Goal: Transaction & Acquisition: Purchase product/service

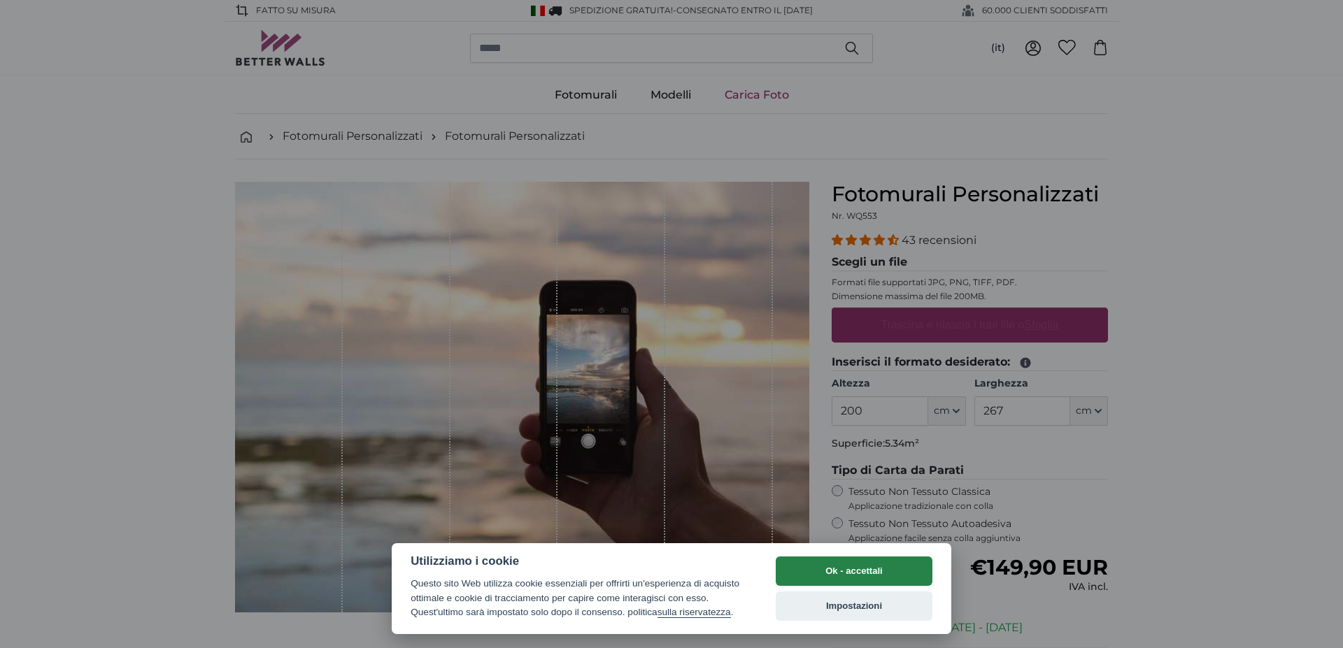
click at [864, 573] on button "Ok - accettali" at bounding box center [854, 571] width 157 height 29
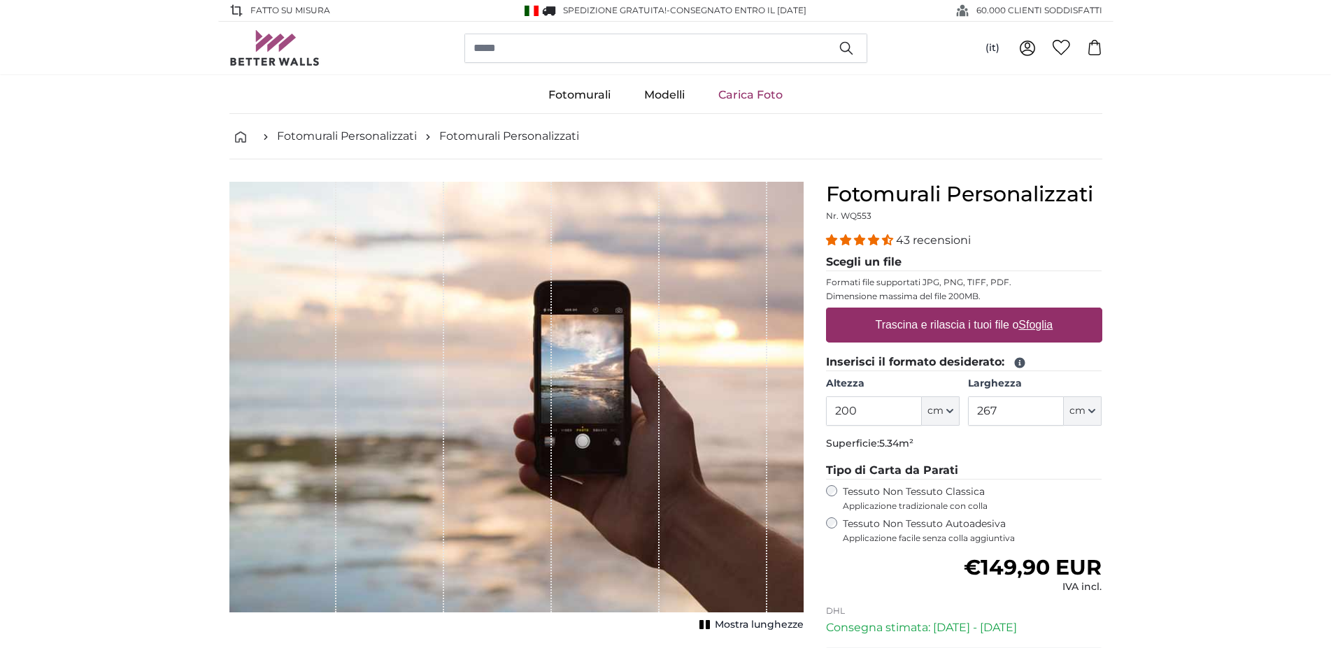
scroll to position [214, 0]
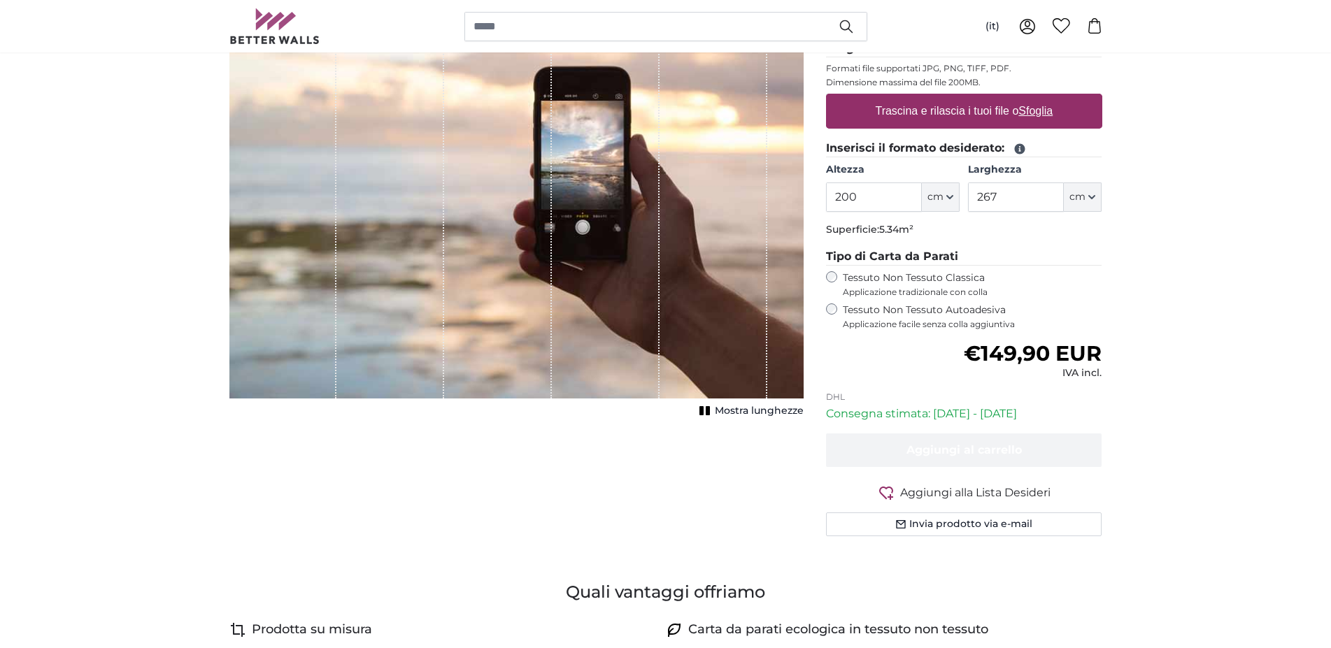
click at [878, 313] on label "Tessuto Non Tessuto Autoadesiva Applicazione facile senza colla aggiuntiva" at bounding box center [973, 317] width 260 height 27
click at [901, 281] on label "Tessuto Non Tessuto Classica Applicazione tradizionale con colla" at bounding box center [973, 284] width 260 height 27
click at [884, 308] on label "Tessuto Non Tessuto Autoadesiva Applicazione facile senza colla aggiuntiva" at bounding box center [973, 317] width 260 height 27
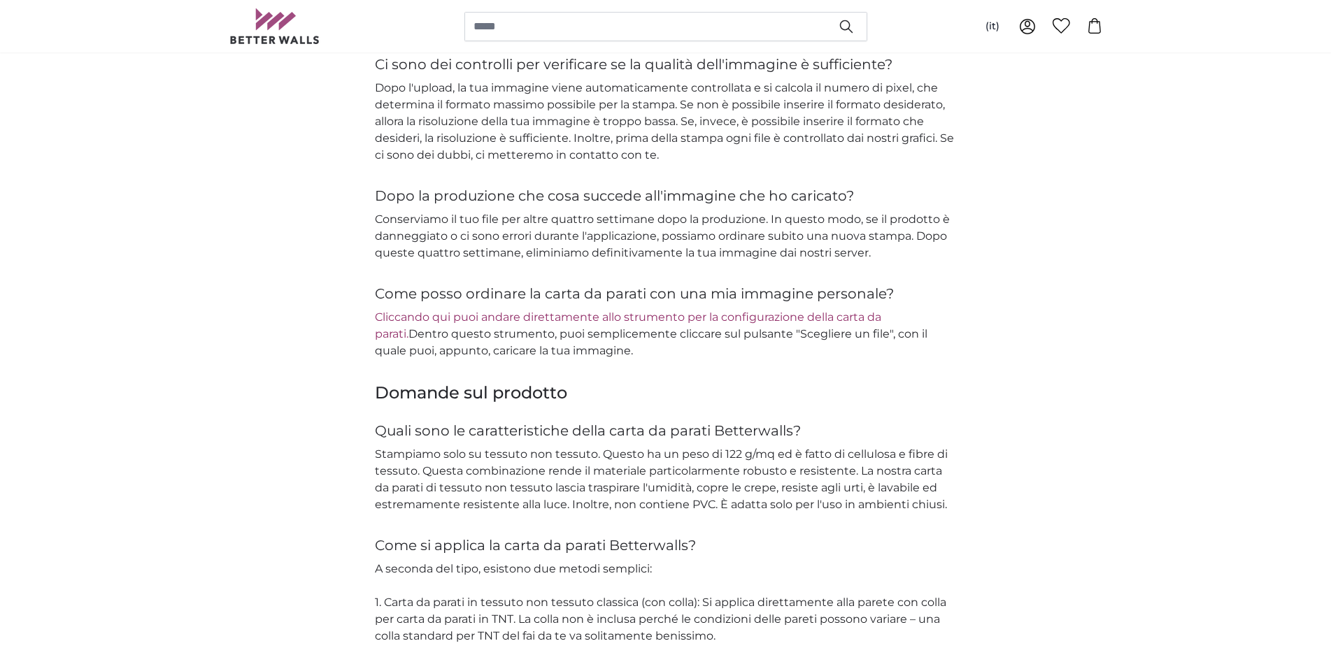
scroll to position [1641, 0]
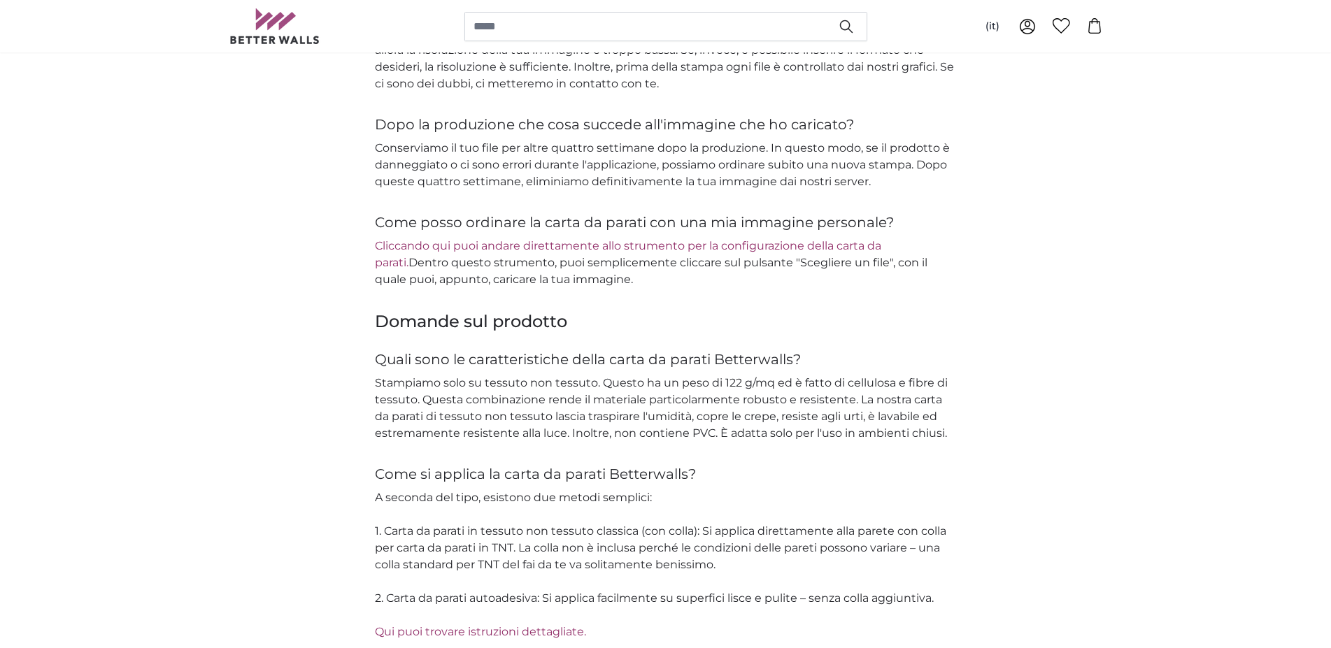
click at [593, 243] on link "Cliccando qui puoi andare direttamente allo strumento per la configurazione del…" at bounding box center [628, 254] width 506 height 30
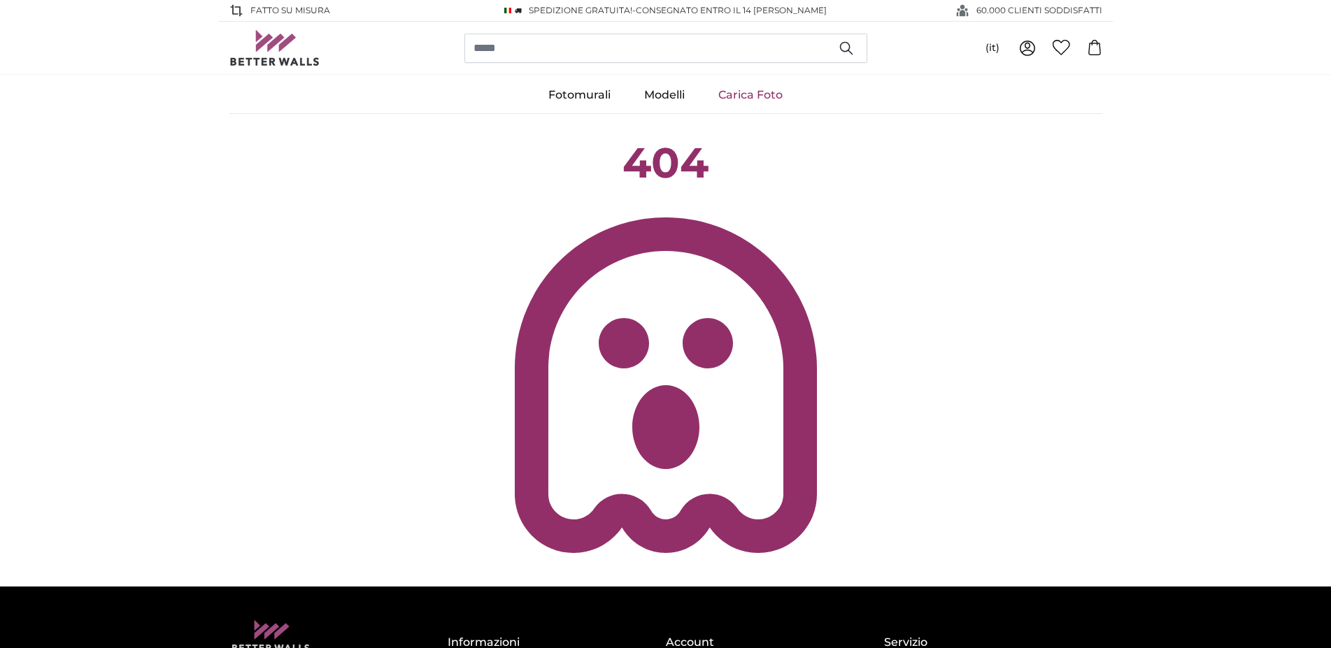
click at [750, 102] on link "Carica Foto" at bounding box center [751, 95] width 98 height 36
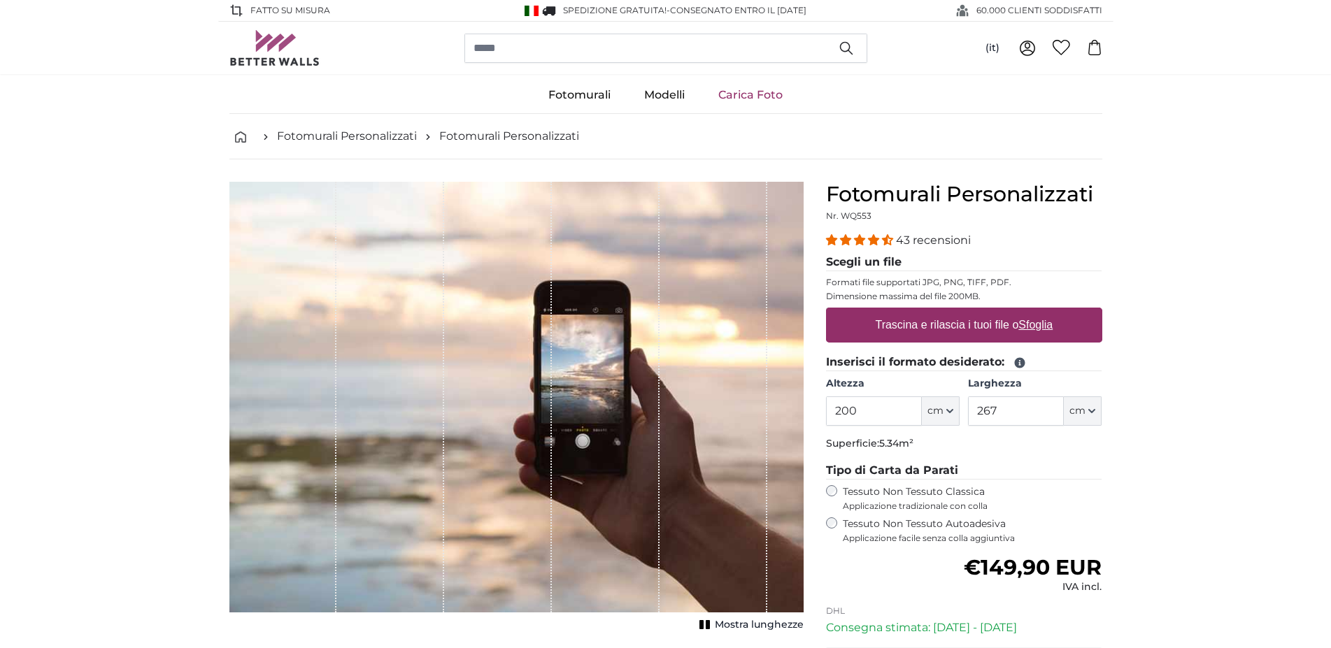
scroll to position [71, 0]
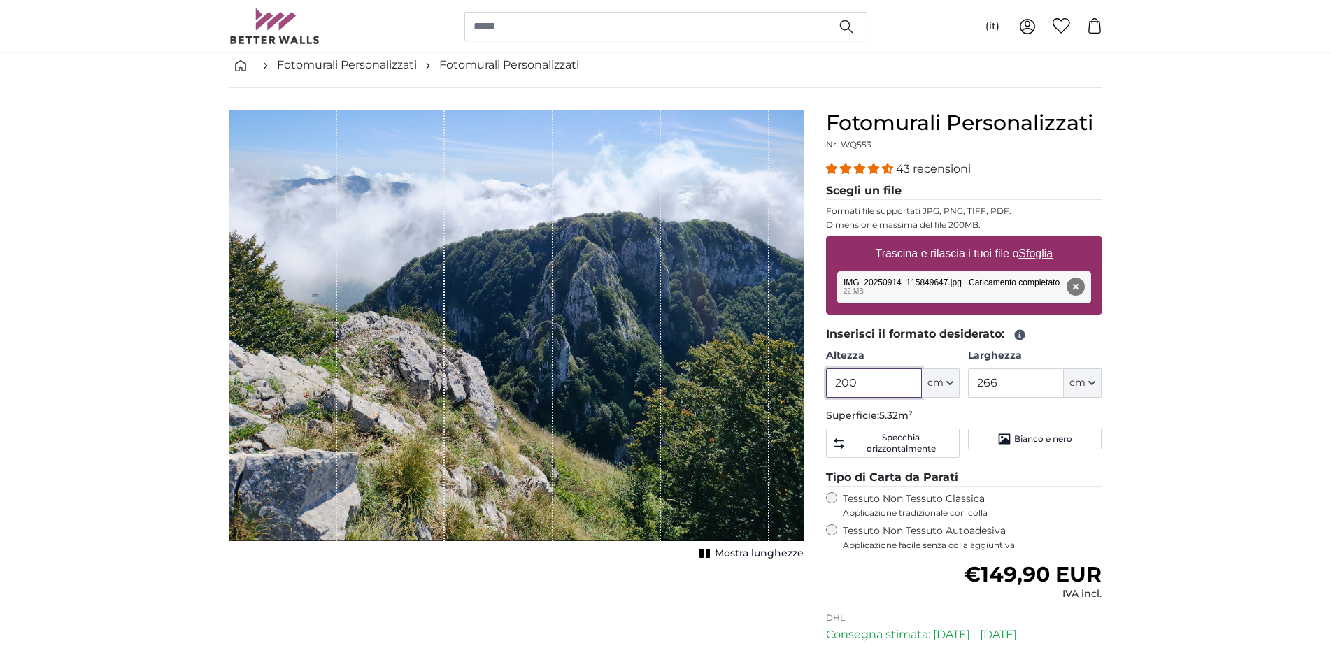
drag, startPoint x: 881, startPoint y: 385, endPoint x: 807, endPoint y: 383, distance: 74.9
click at [826, 383] on input "200" at bounding box center [874, 383] width 96 height 29
drag, startPoint x: 1039, startPoint y: 388, endPoint x: 949, endPoint y: 385, distance: 90.3
click at [968, 385] on input "266" at bounding box center [1016, 383] width 96 height 29
click at [1030, 433] on button "Bianco e nero" at bounding box center [1035, 439] width 134 height 21
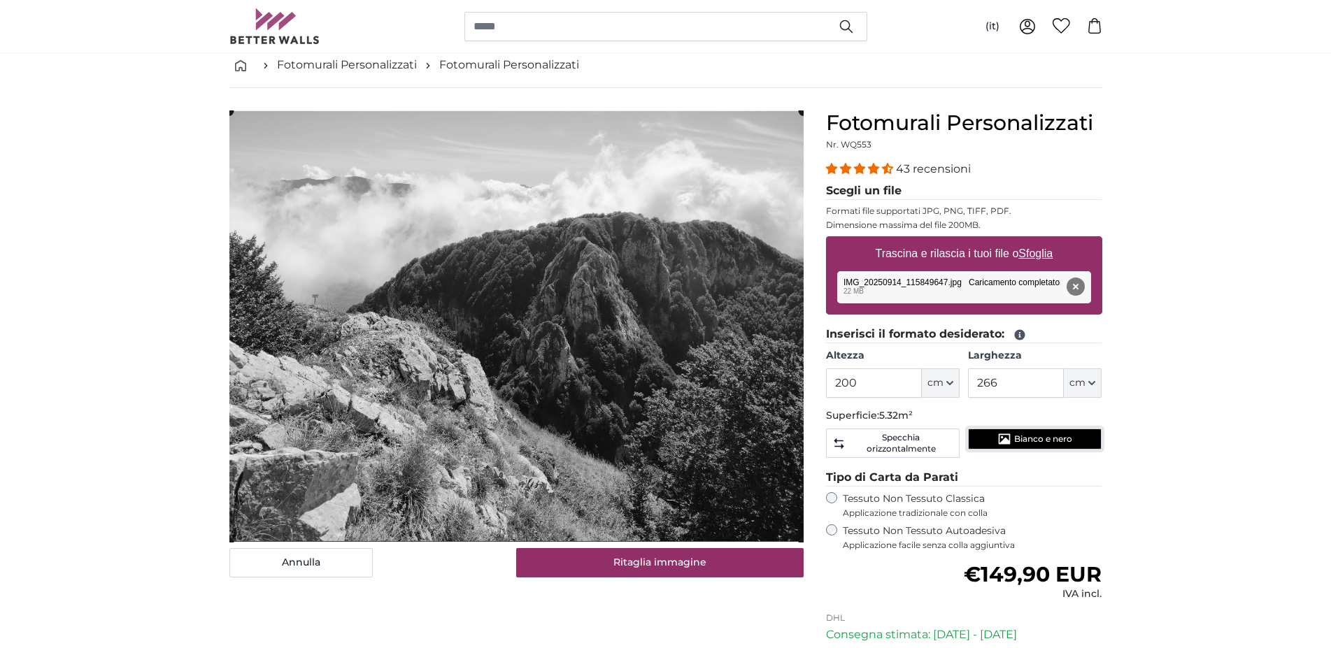
click at [1030, 433] on button "Bianco e nero" at bounding box center [1035, 439] width 134 height 21
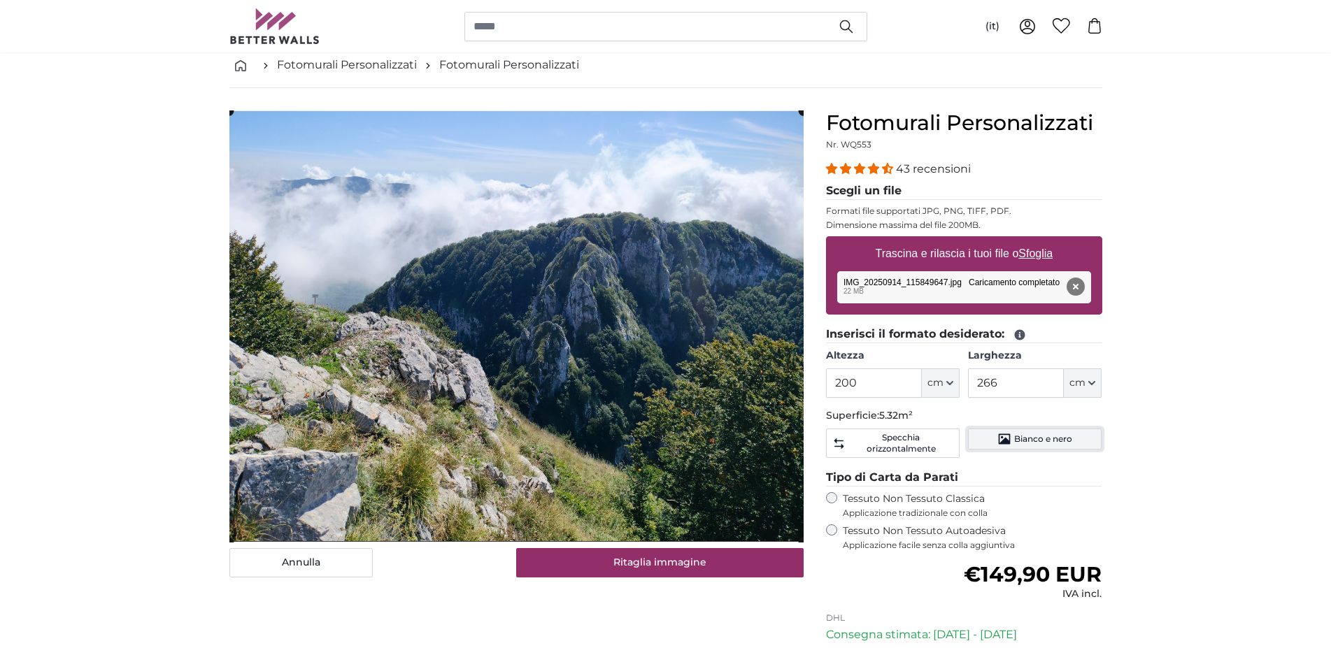
click at [1030, 433] on button "Bianco e nero" at bounding box center [1035, 439] width 134 height 21
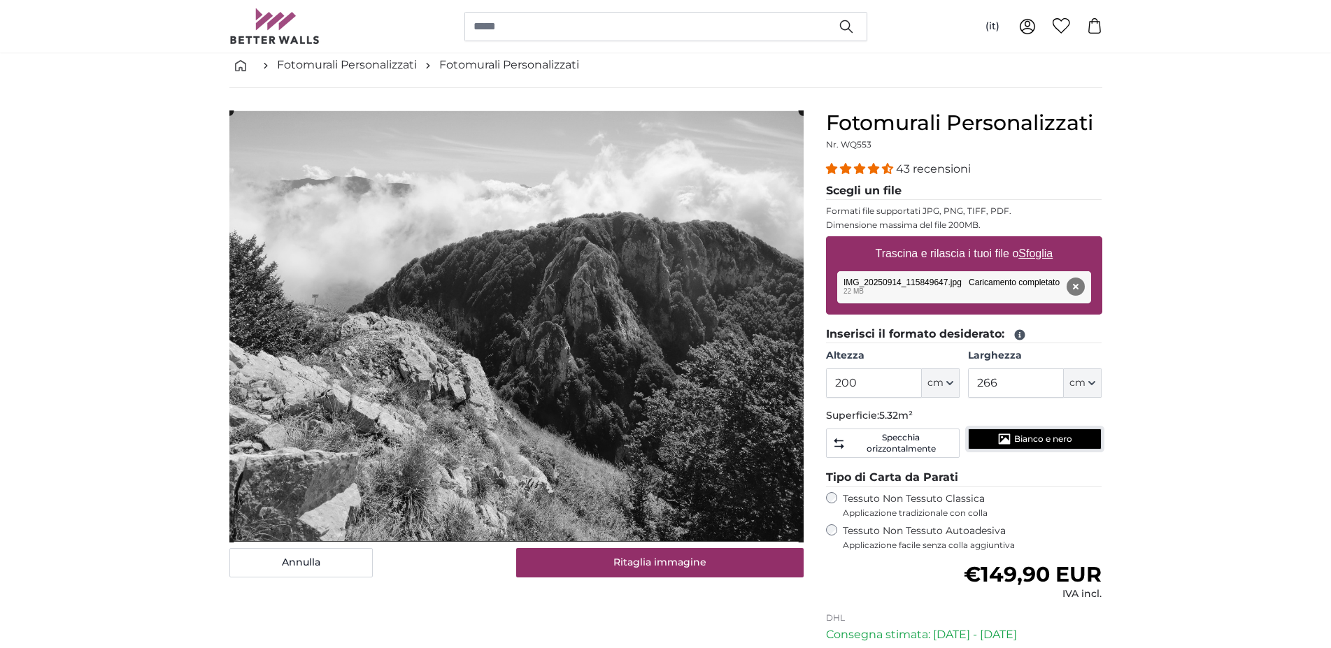
click at [1030, 433] on button "Bianco e nero" at bounding box center [1035, 439] width 134 height 21
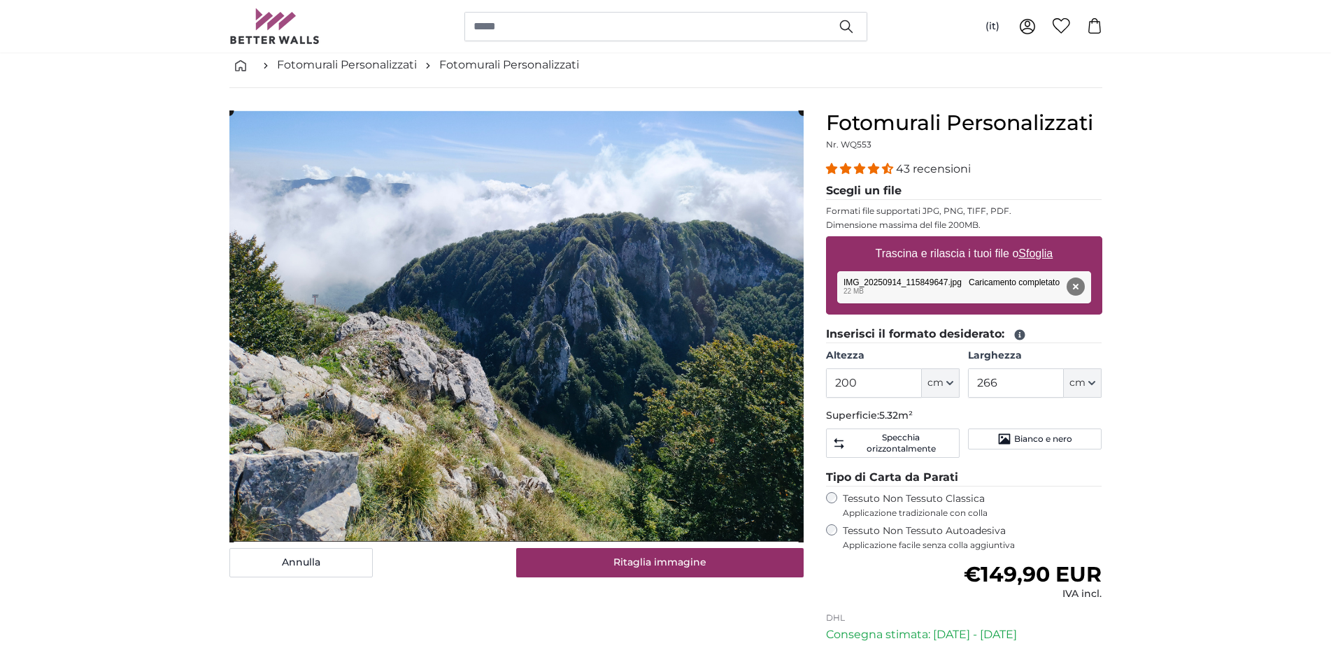
click at [939, 532] on label "Tessuto Non Tessuto Autoadesiva Applicazione facile senza colla aggiuntiva" at bounding box center [973, 538] width 260 height 27
click at [1048, 434] on span "Bianco e nero" at bounding box center [1043, 439] width 58 height 11
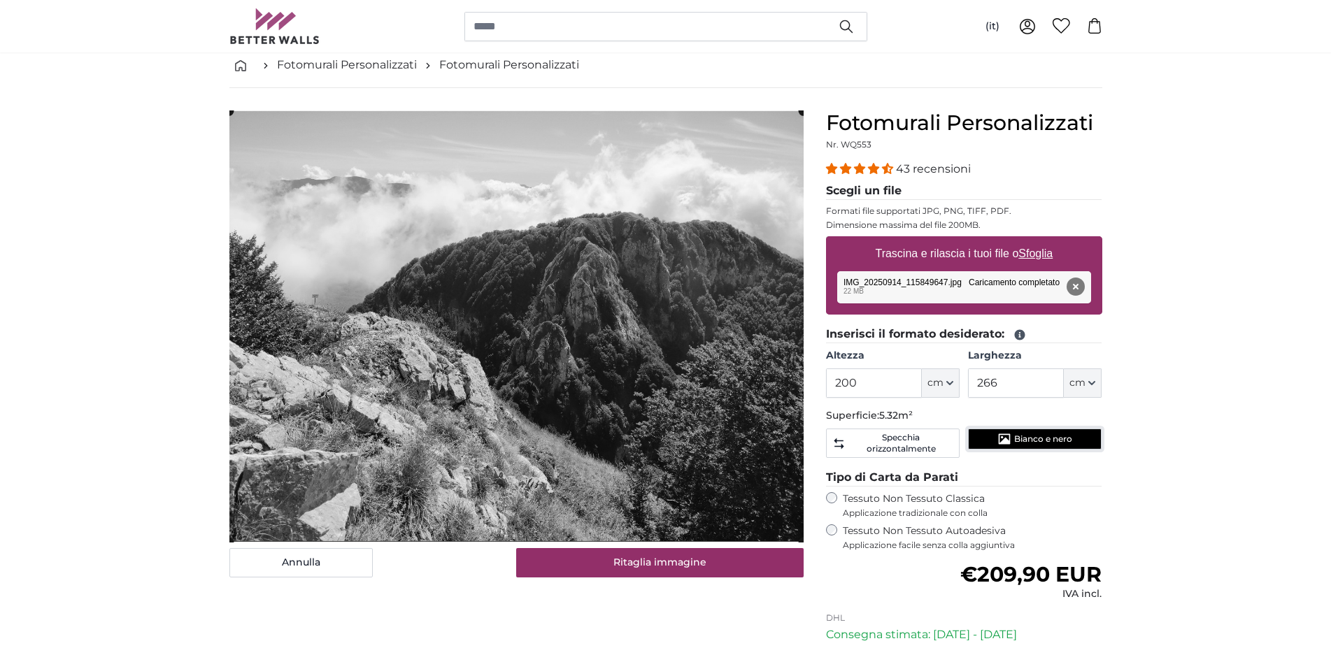
click at [1048, 436] on span "Bianco e nero" at bounding box center [1043, 439] width 58 height 11
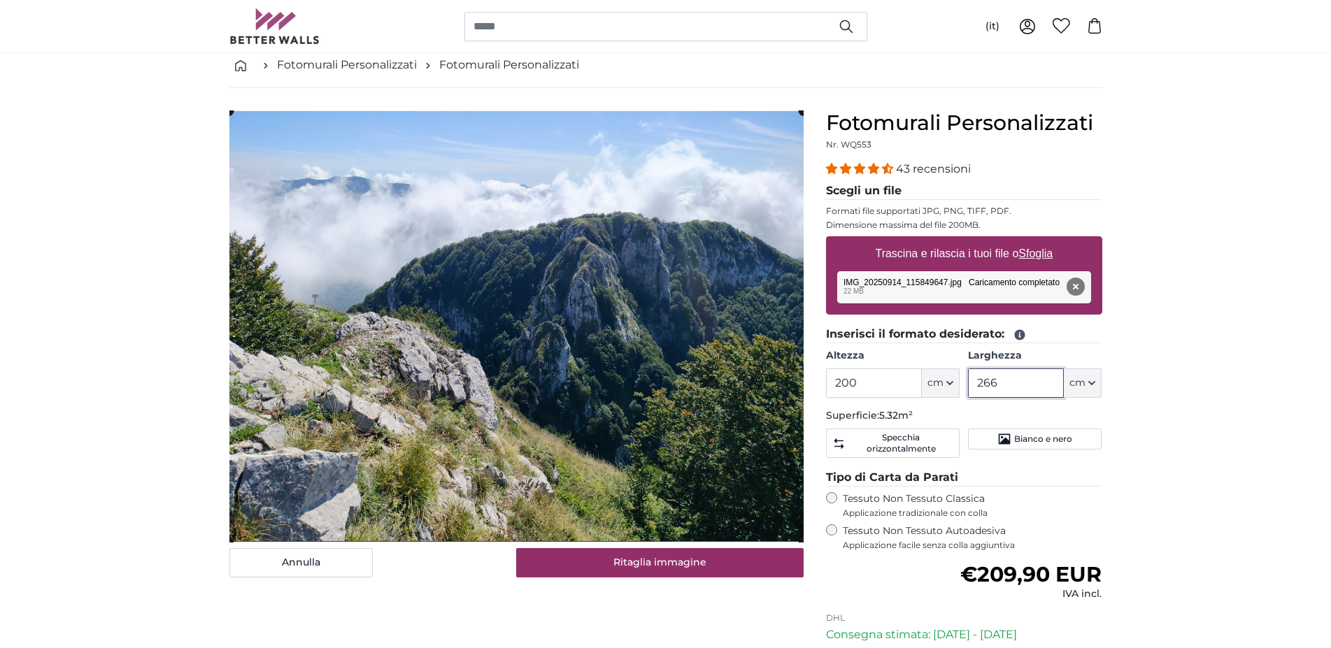
click at [1025, 383] on input "266" at bounding box center [1016, 383] width 96 height 29
type input "320"
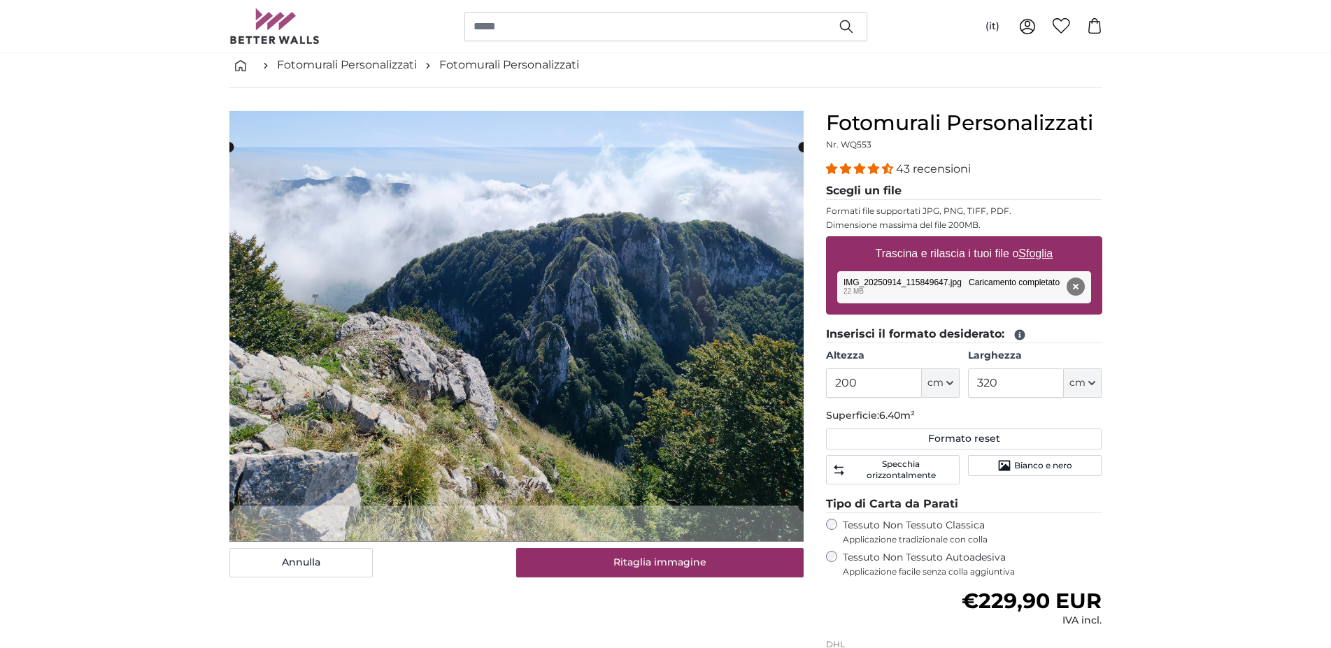
click at [1009, 446] on button "Formato reset" at bounding box center [964, 439] width 276 height 21
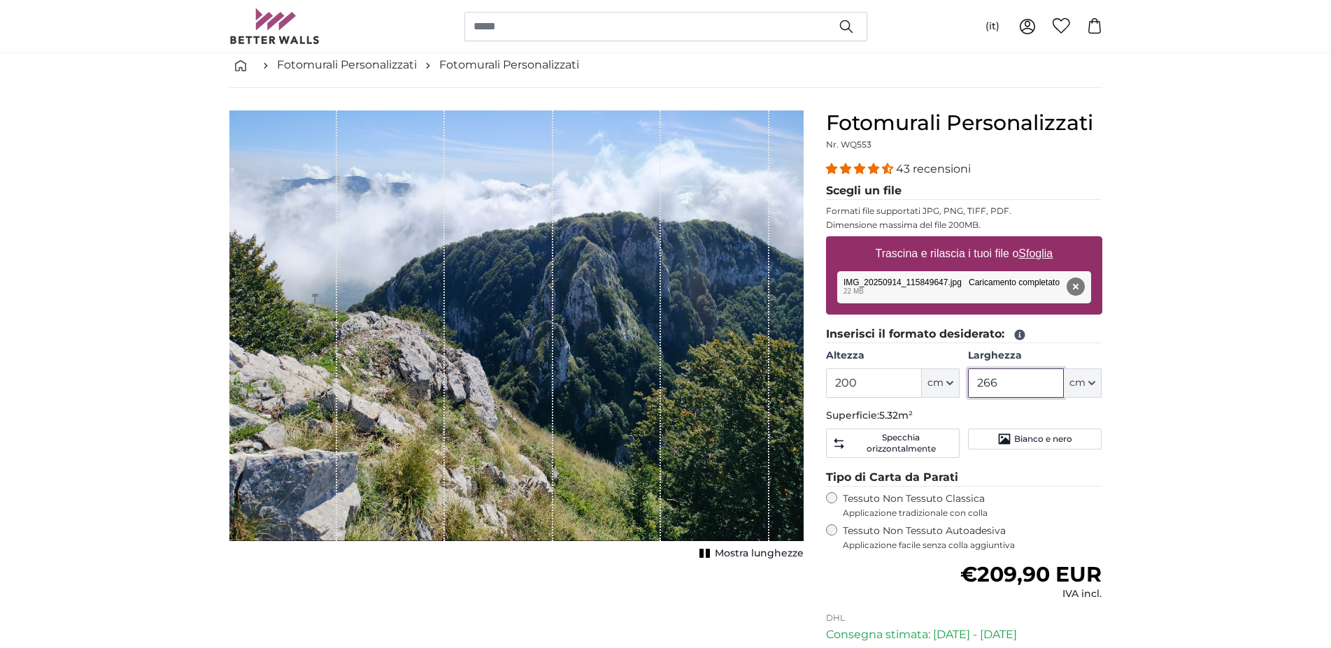
click at [1032, 378] on input "266" at bounding box center [1016, 383] width 96 height 29
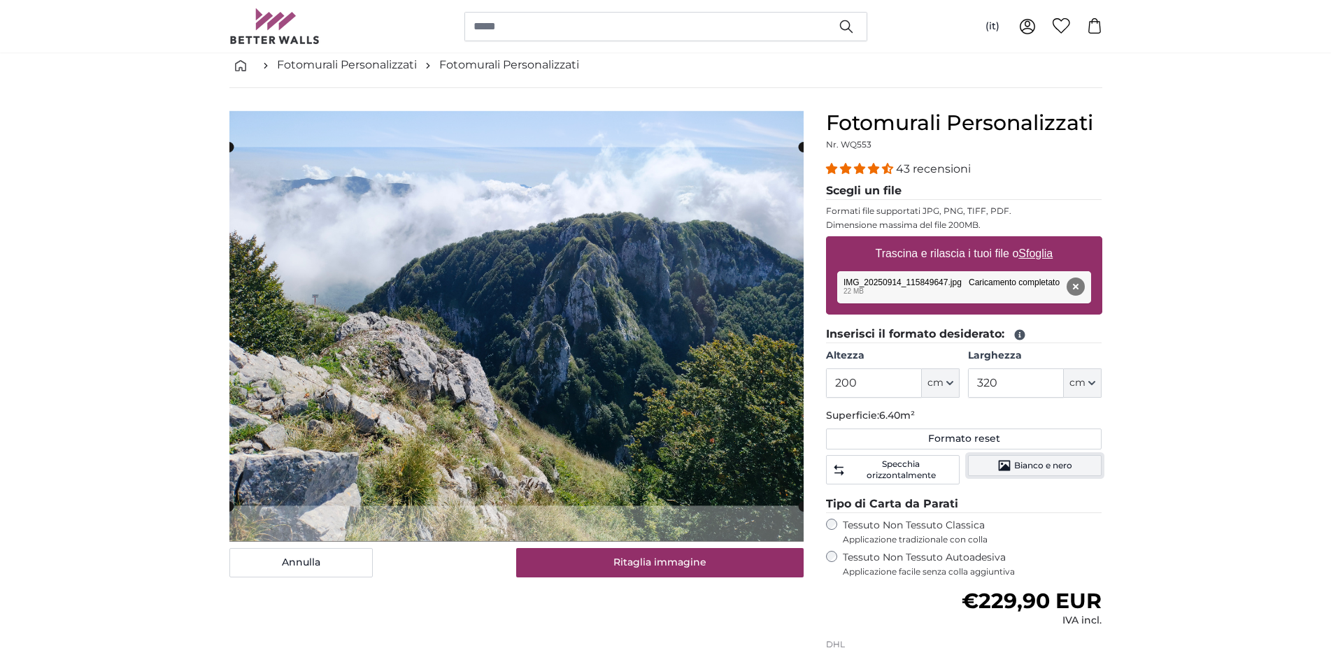
click at [1059, 470] on span "Bianco e nero" at bounding box center [1043, 465] width 58 height 11
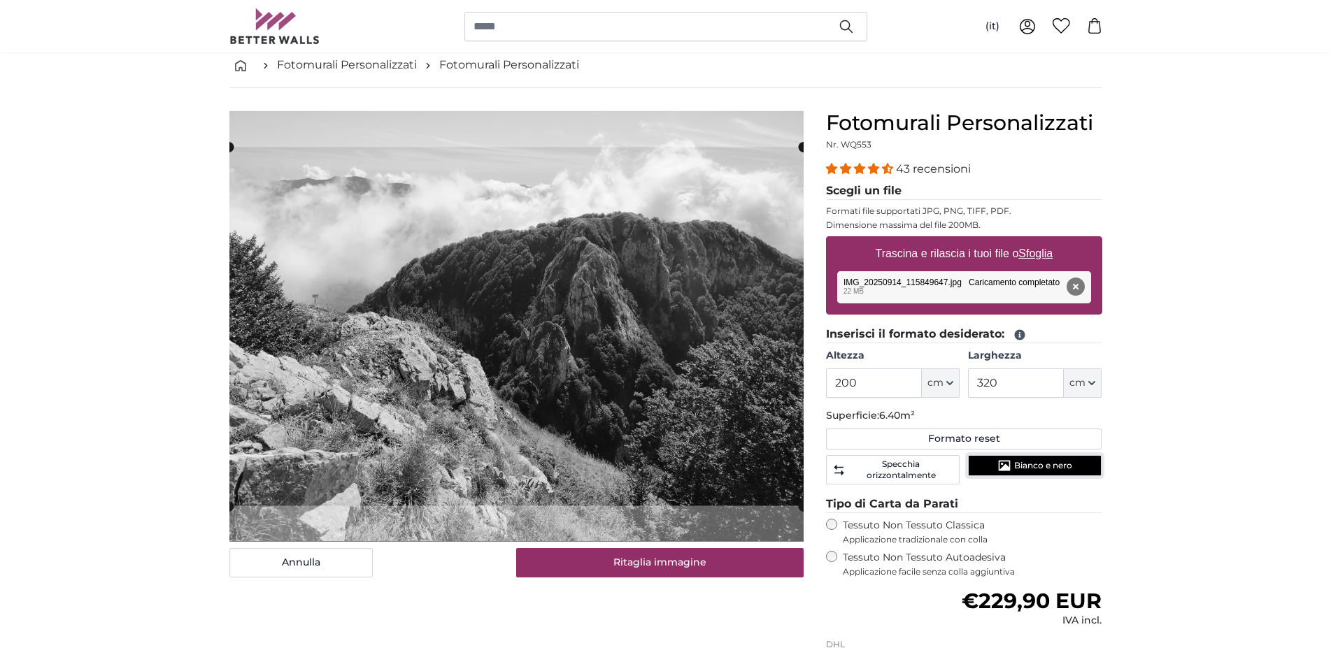
click at [1059, 470] on span "Bianco e nero" at bounding box center [1043, 465] width 58 height 11
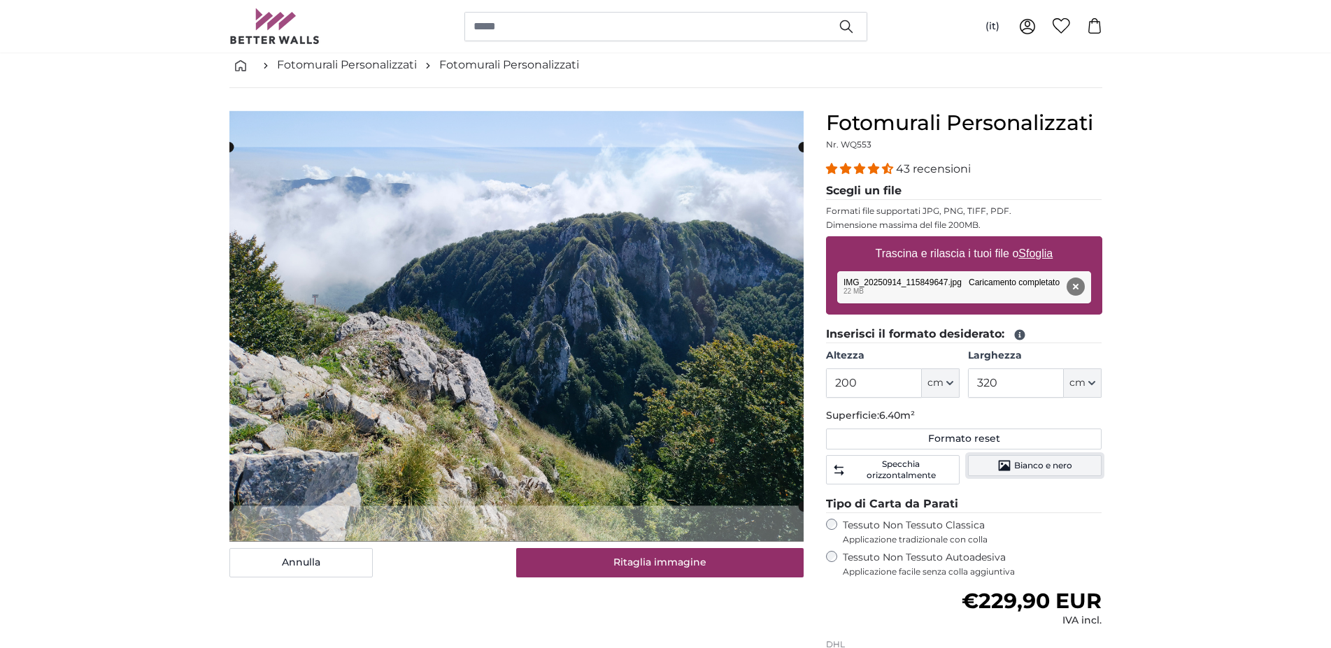
click at [1064, 469] on span "Bianco e nero" at bounding box center [1043, 465] width 58 height 11
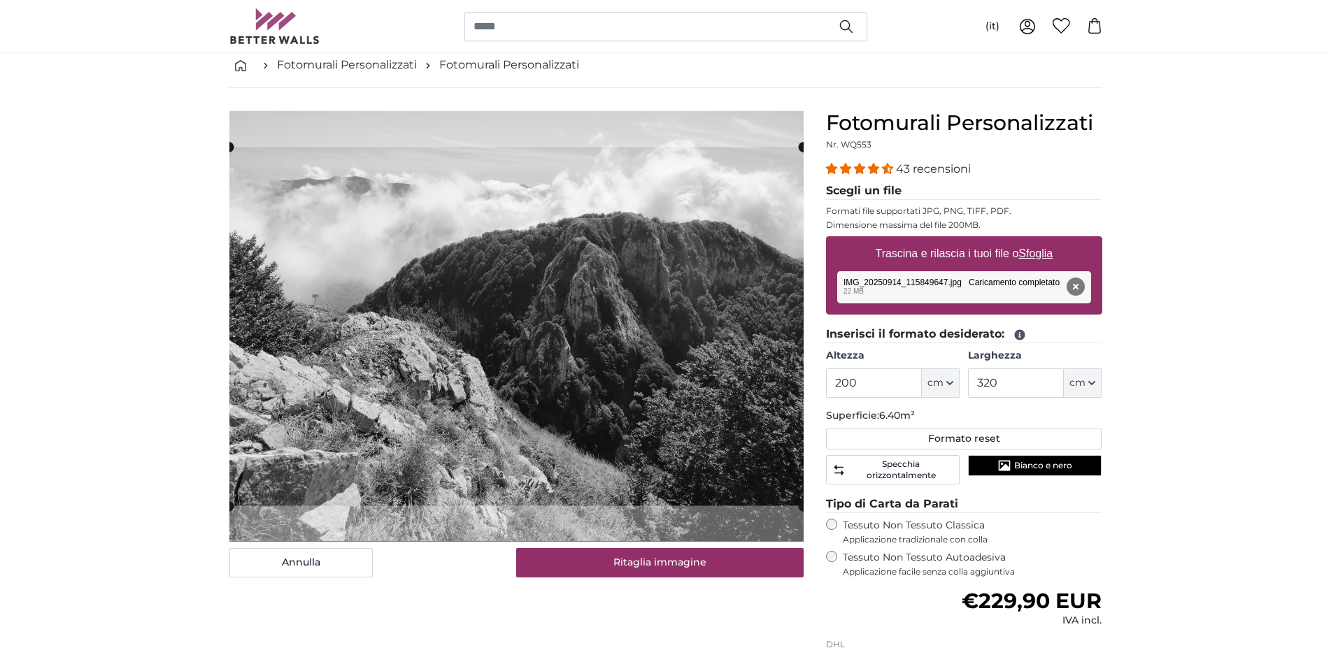
click at [1080, 285] on button "Rimuovi" at bounding box center [1075, 287] width 18 height 18
type input "266"
